Goal: Find specific page/section: Find specific page/section

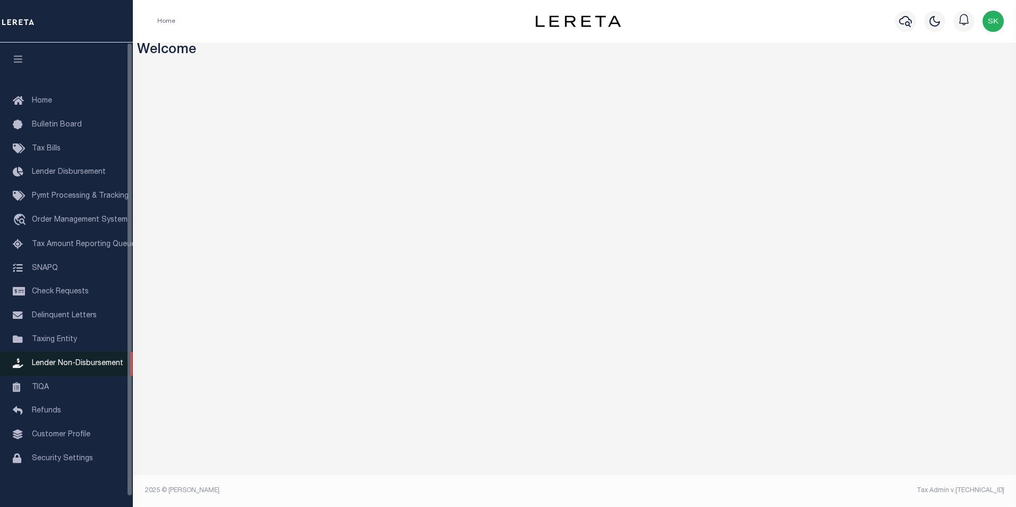
click at [75, 365] on span "Lender Non-Disbursement" at bounding box center [77, 363] width 91 height 7
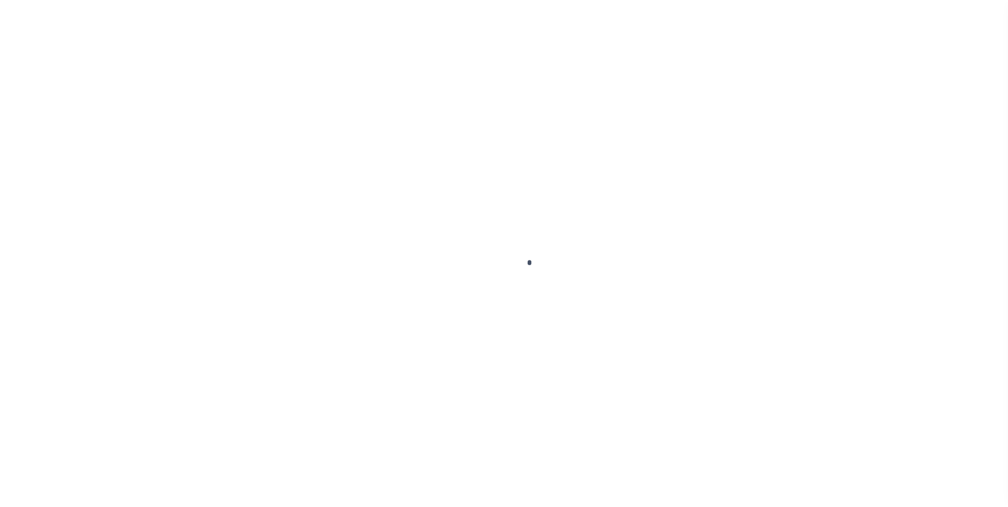
scroll to position [11, 0]
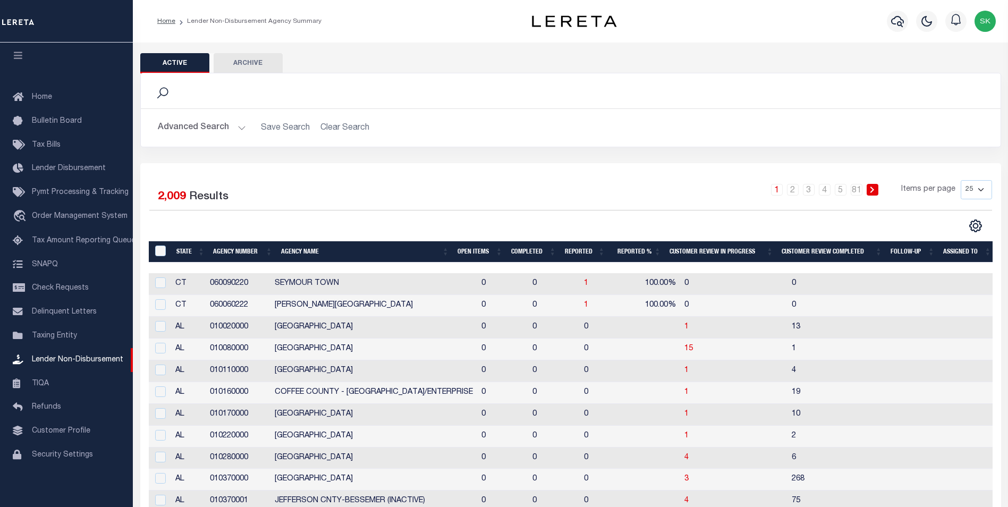
click at [239, 127] on button "Advanced Search" at bounding box center [202, 127] width 88 height 21
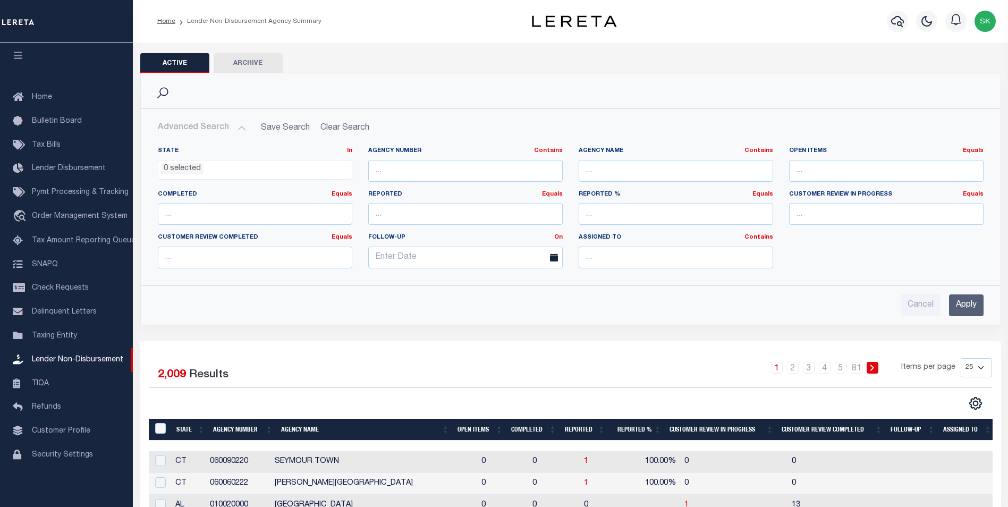
click at [969, 302] on input "Apply" at bounding box center [966, 306] width 35 height 22
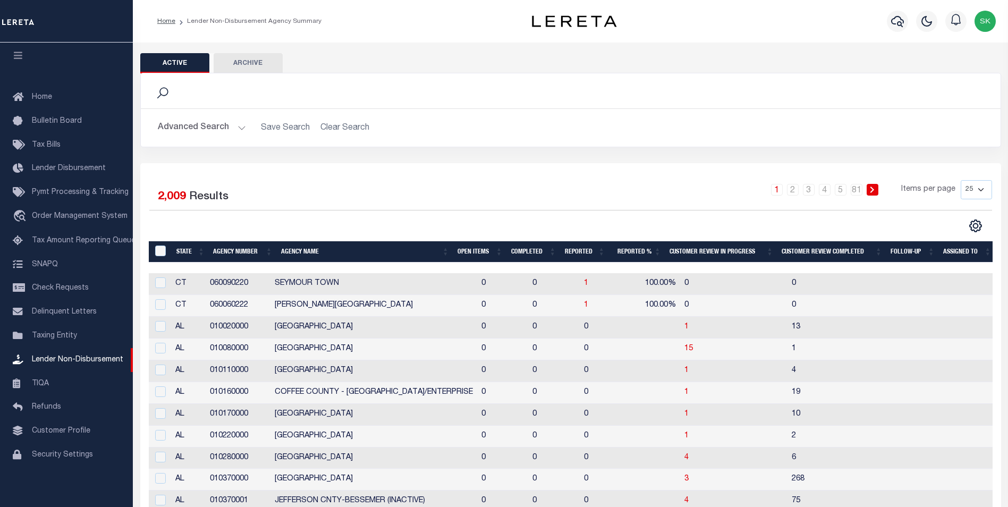
click at [470, 249] on th "Open Items" at bounding box center [480, 252] width 54 height 22
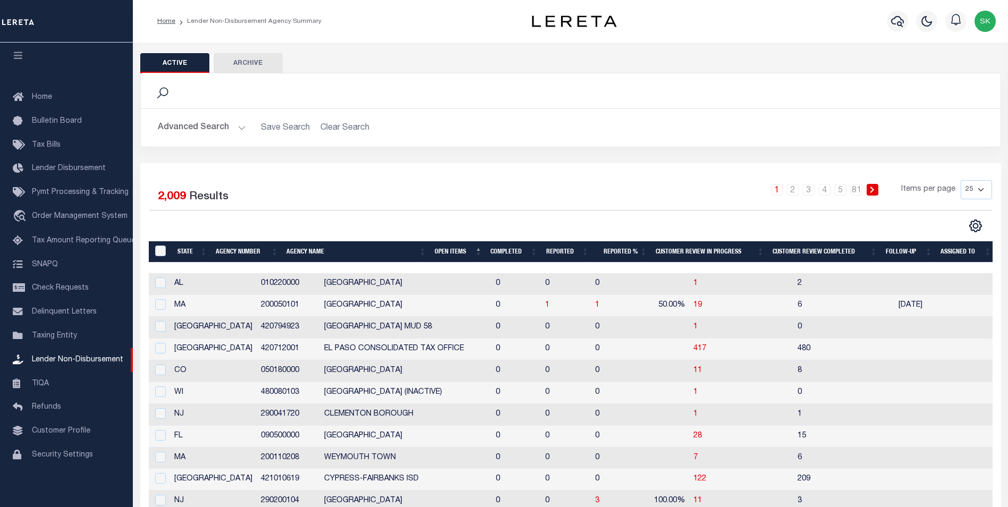
click at [451, 250] on th "Open Items" at bounding box center [459, 252] width 56 height 22
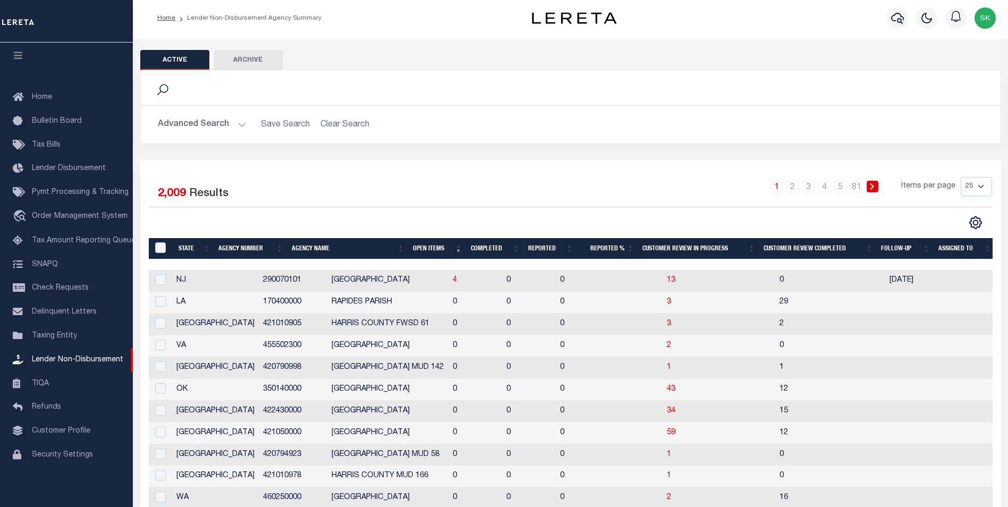
scroll to position [0, 0]
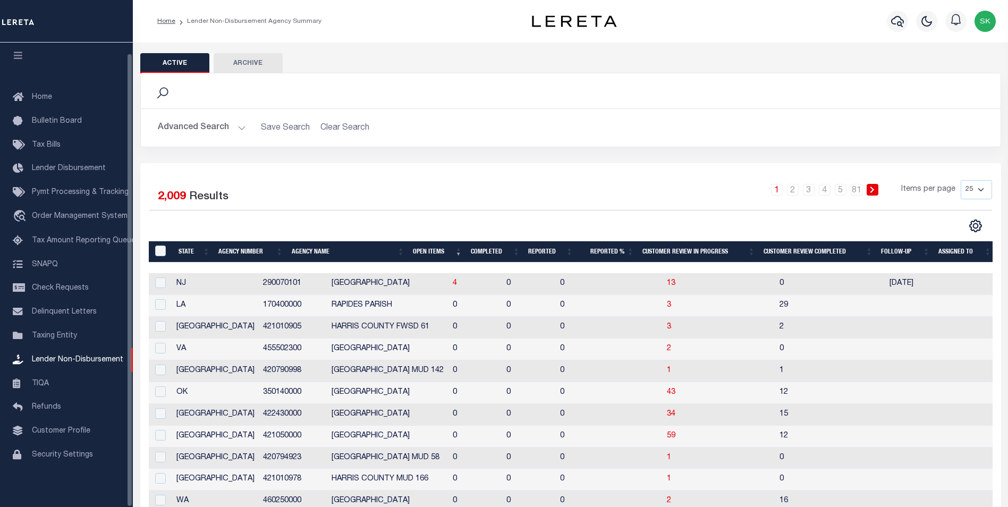
click at [432, 251] on th "Open Items" at bounding box center [438, 252] width 58 height 22
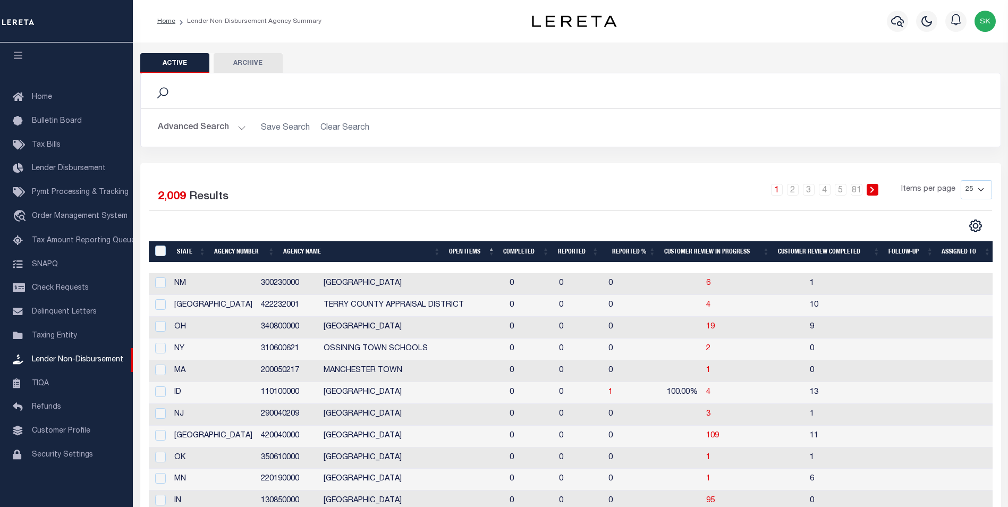
click at [458, 250] on th "Open Items" at bounding box center [472, 252] width 54 height 22
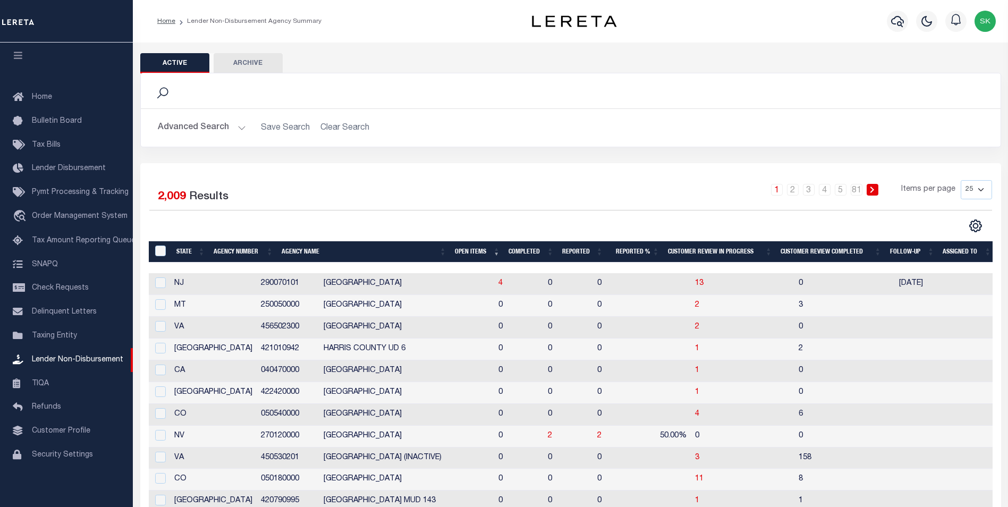
click at [458, 250] on th "Open Items" at bounding box center [478, 252] width 54 height 22
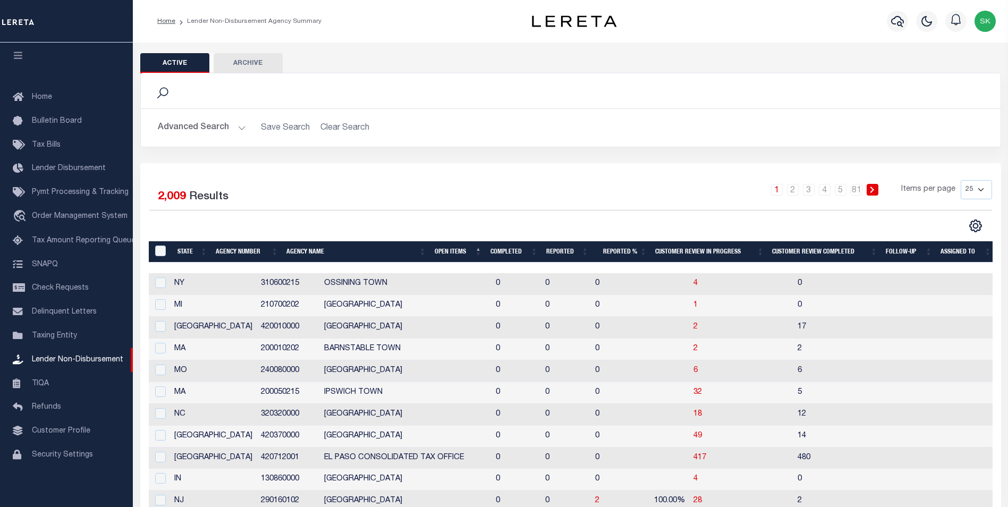
click at [459, 250] on th "Open Items" at bounding box center [459, 252] width 56 height 22
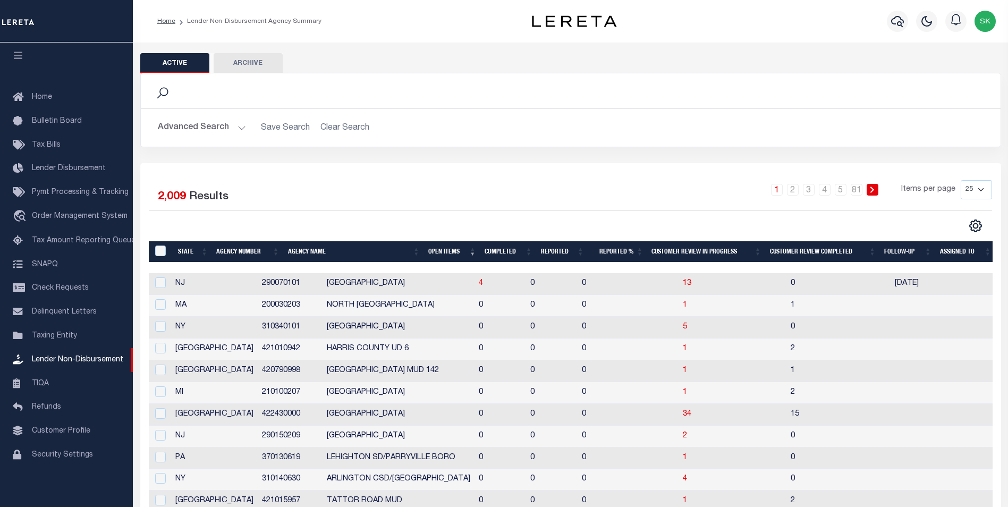
click at [238, 123] on button "Advanced Search" at bounding box center [202, 127] width 88 height 21
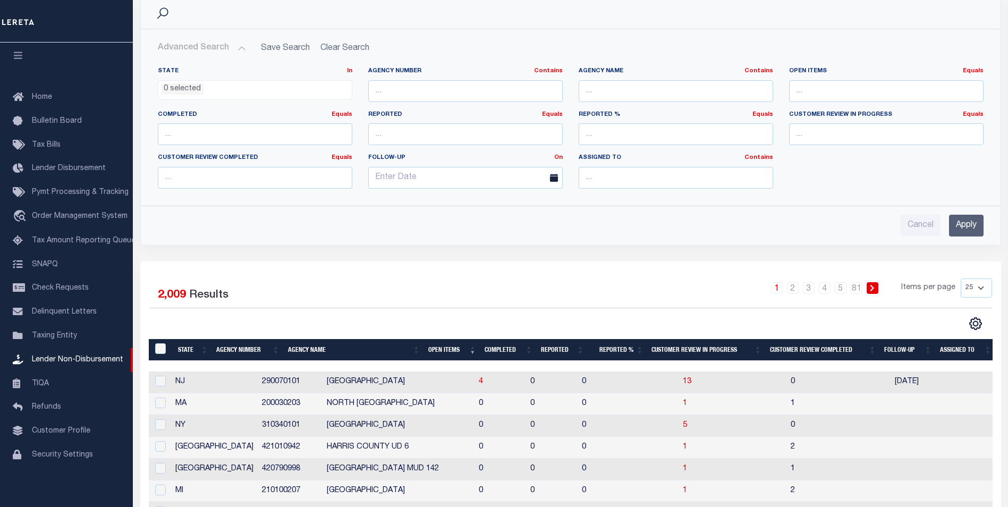
scroll to position [106, 0]
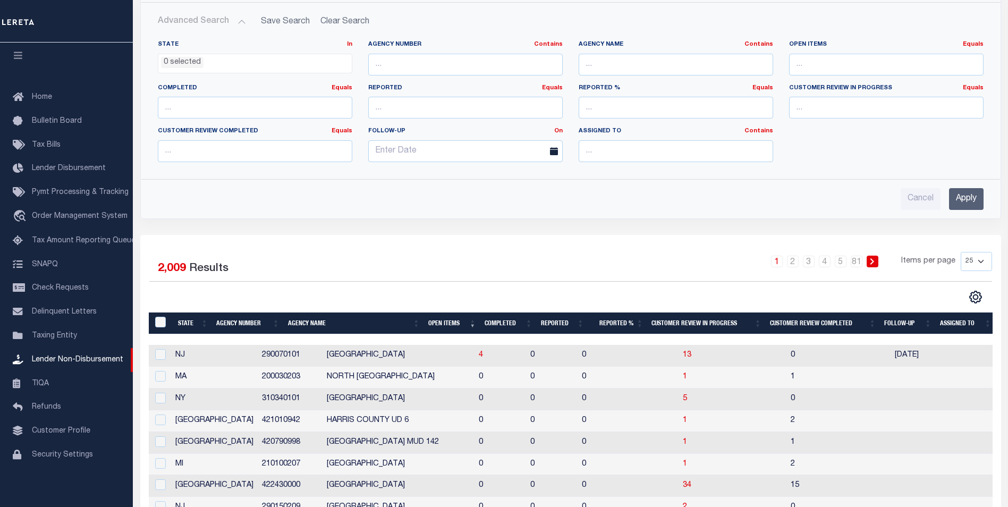
click at [501, 320] on th "Completed" at bounding box center [509, 324] width 56 height 22
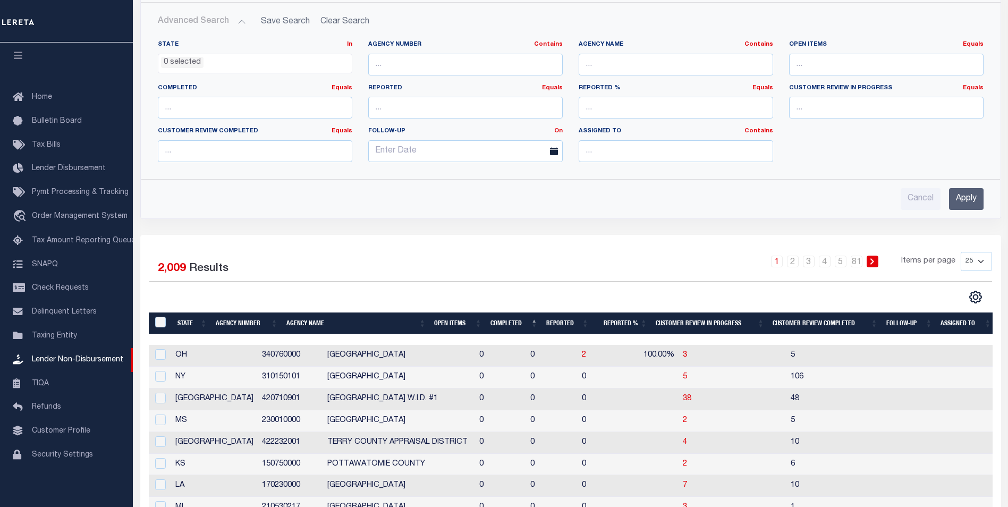
click at [501, 320] on th "Completed" at bounding box center [514, 324] width 56 height 22
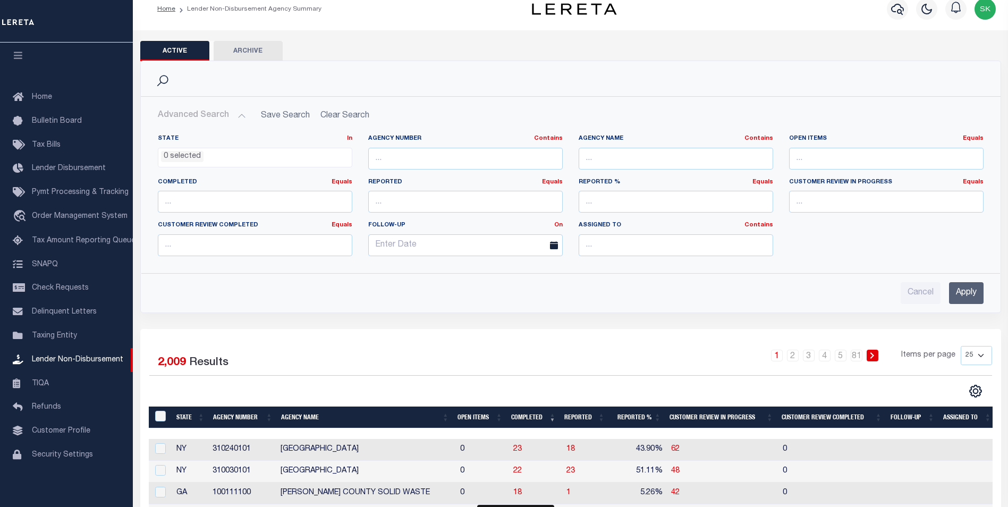
scroll to position [0, 0]
